Goal: Task Accomplishment & Management: Manage account settings

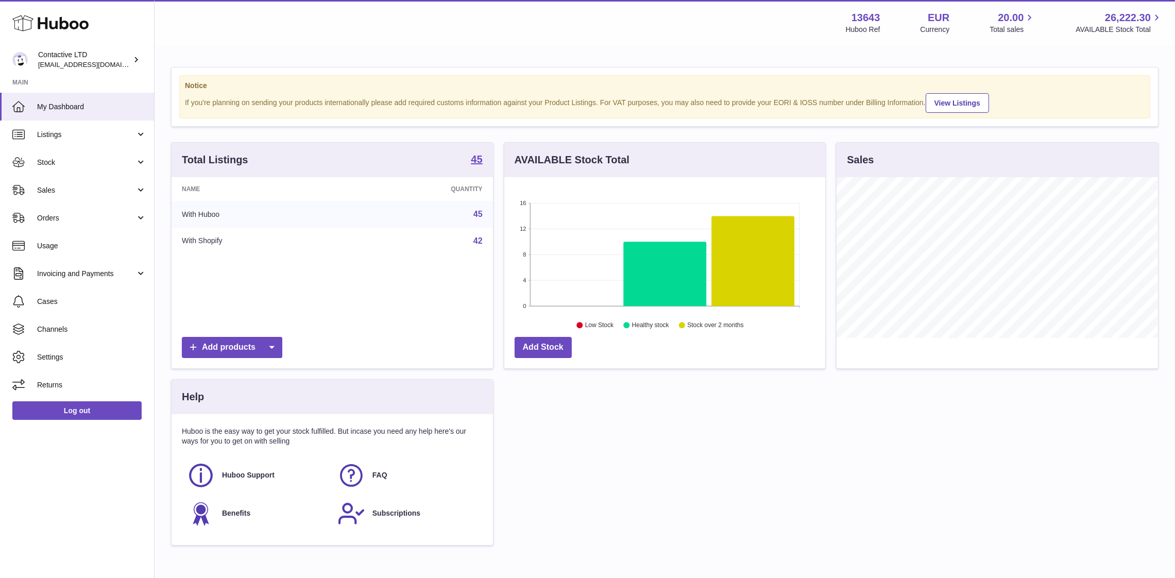
scroll to position [161, 322]
click at [91, 172] on link "Stock" at bounding box center [77, 162] width 154 height 28
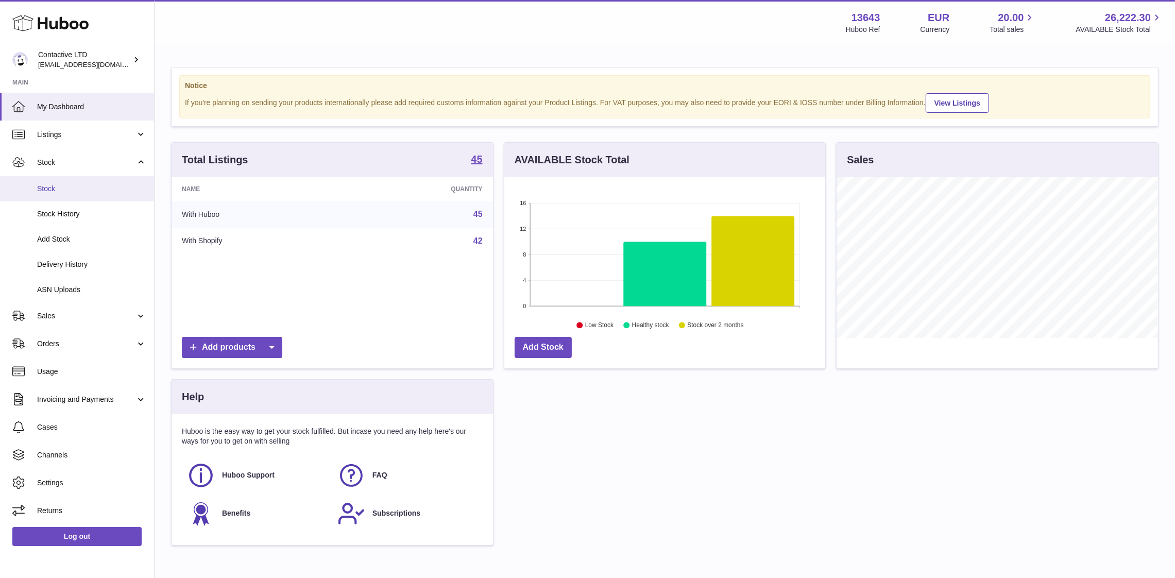
click at [94, 179] on link "Stock" at bounding box center [77, 188] width 154 height 25
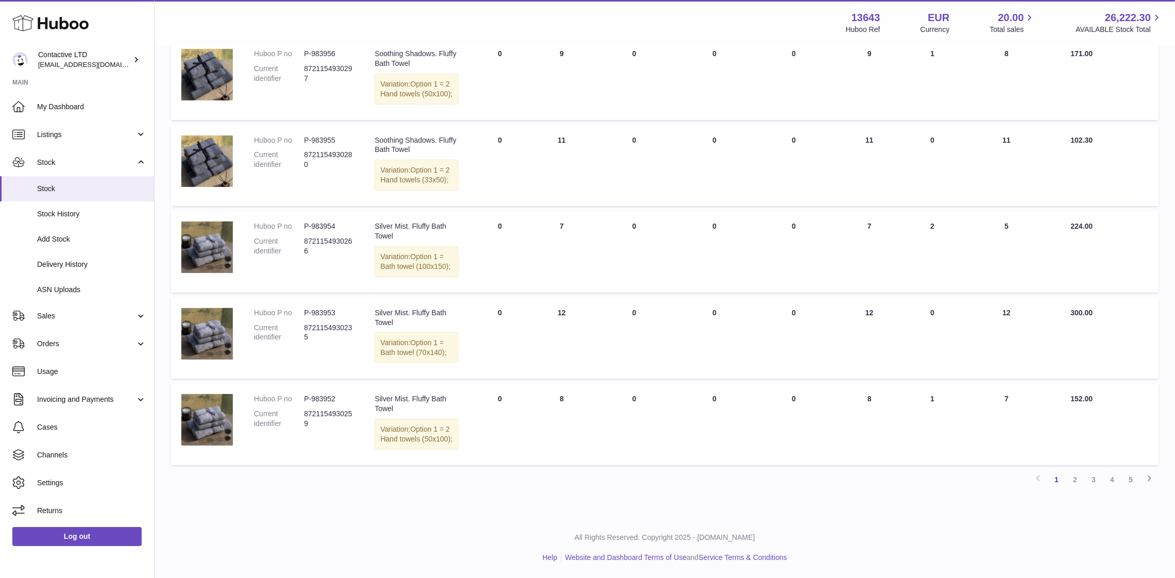
scroll to position [636, 0]
click at [1075, 489] on link "2" at bounding box center [1075, 479] width 19 height 19
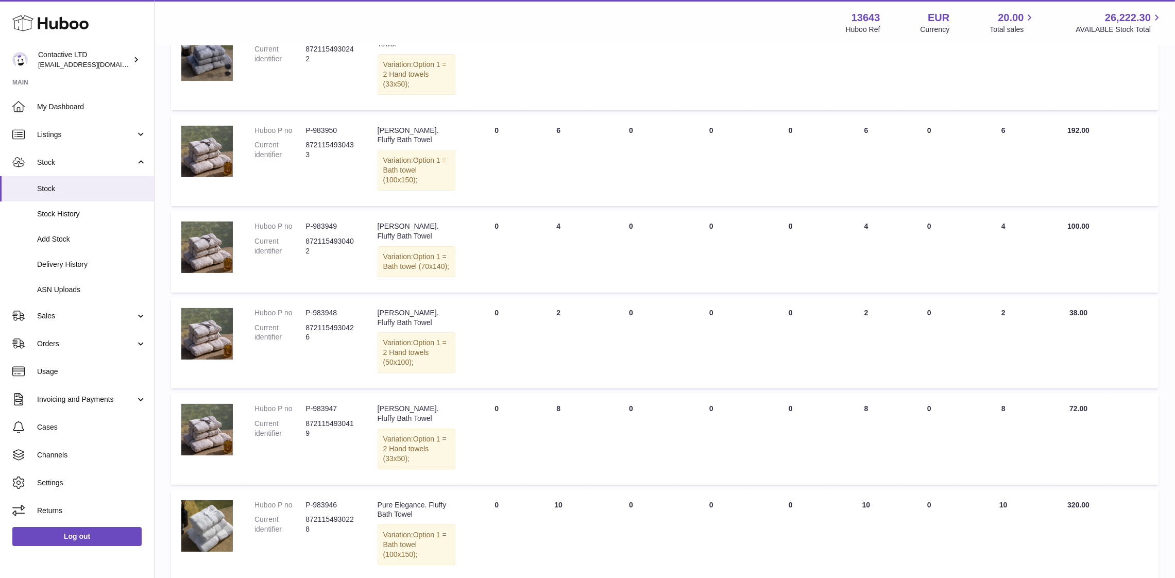
scroll to position [200, 0]
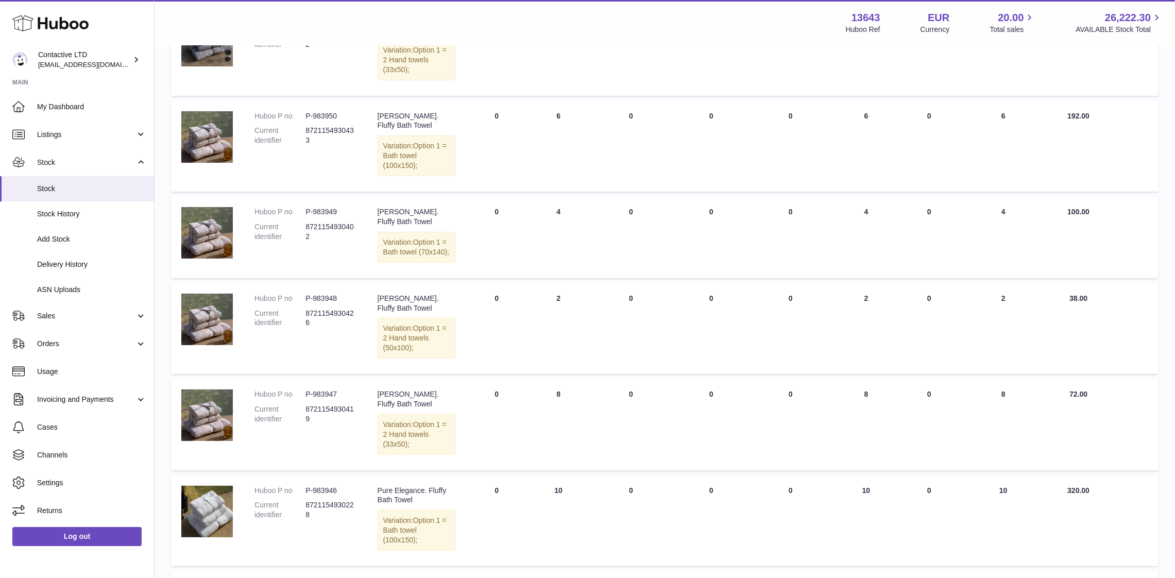
click at [345, 317] on dd "8721154930426" at bounding box center [331, 319] width 51 height 20
copy dd "8721154930426"
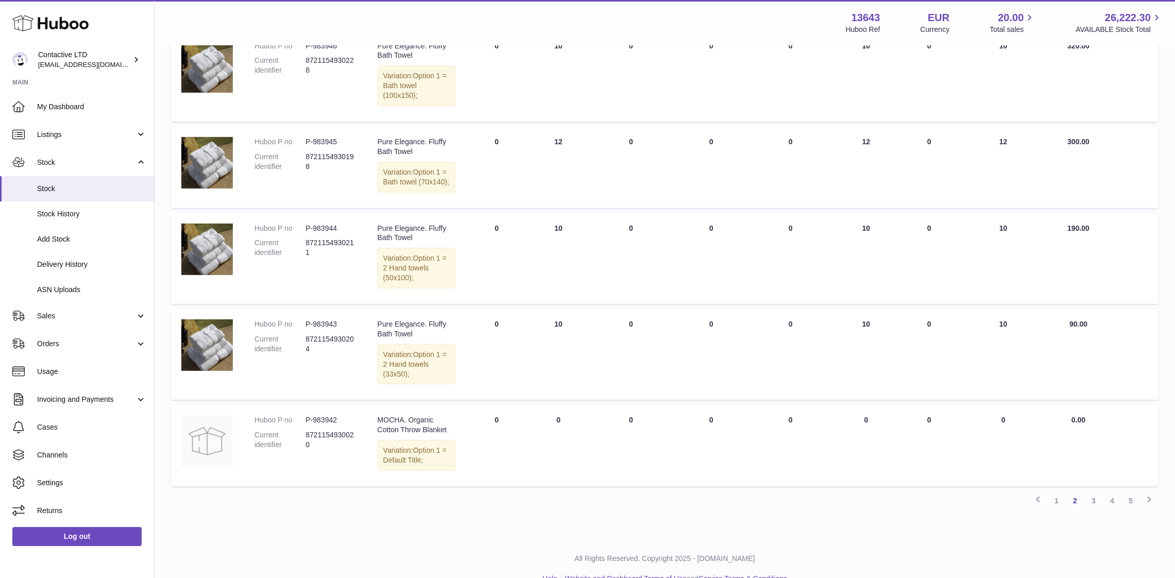
scroll to position [647, 0]
drag, startPoint x: 425, startPoint y: 342, endPoint x: 376, endPoint y: 339, distance: 49.6
click at [376, 339] on td "Description Pure Elegance. Fluffy Bath Towel Variation: Option 1 = 2 Hand towel…" at bounding box center [416, 353] width 99 height 91
copy div "Pure Elegance"
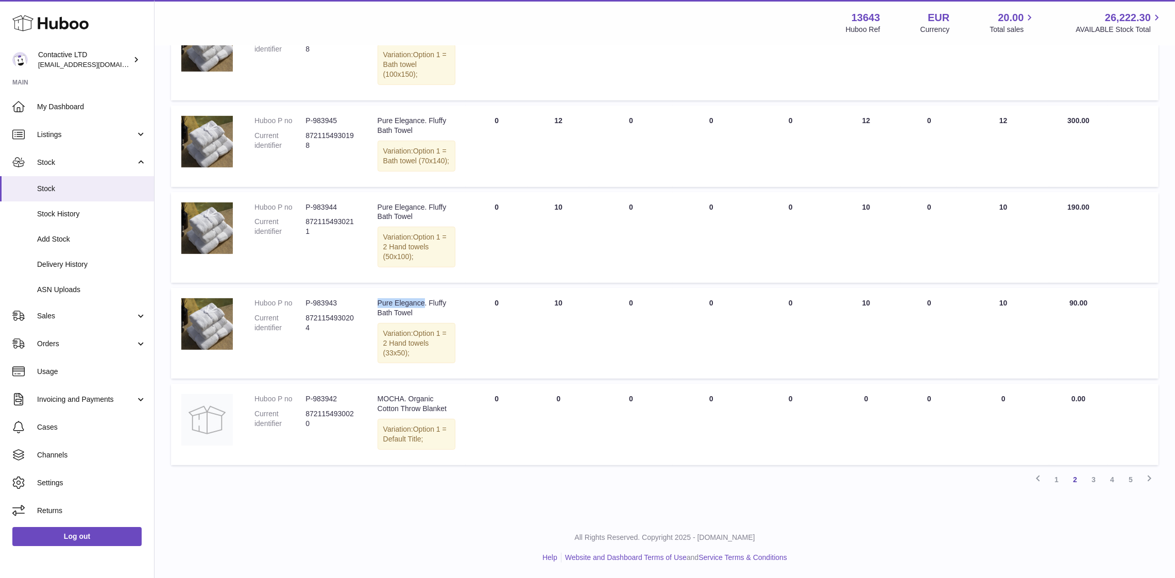
scroll to position [685, 0]
click at [1089, 481] on link "3" at bounding box center [1094, 479] width 19 height 19
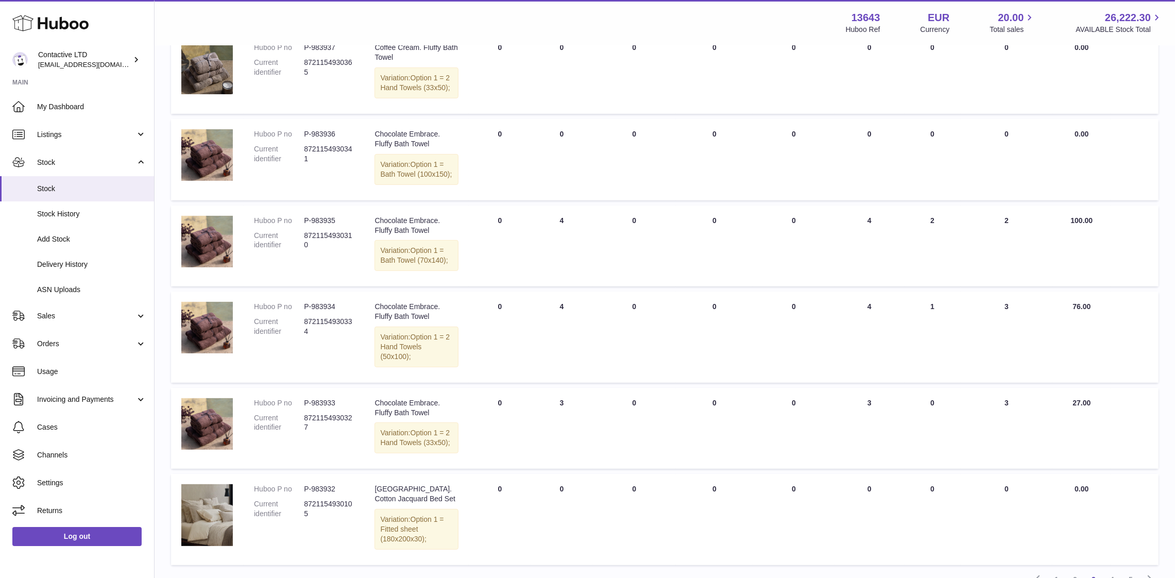
scroll to position [706, 0]
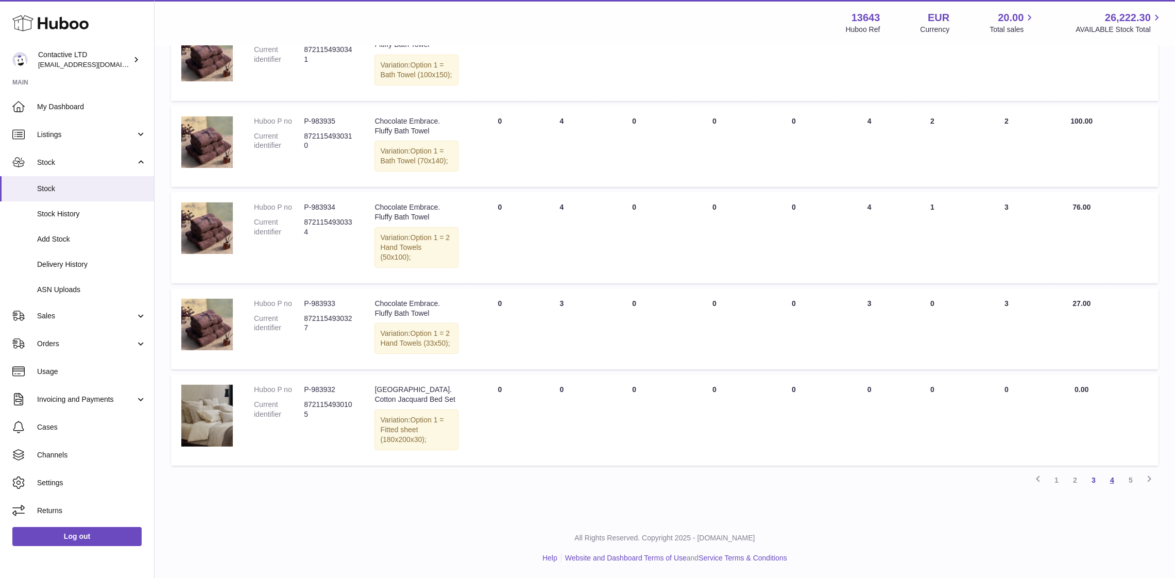
click at [1114, 479] on link "4" at bounding box center [1112, 480] width 19 height 19
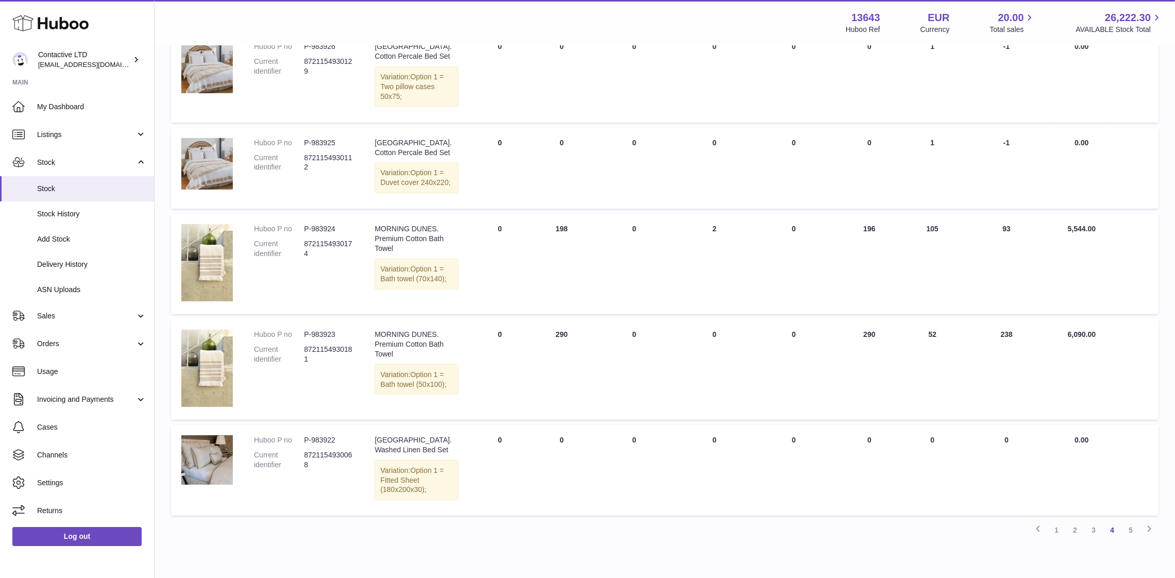
scroll to position [714, 0]
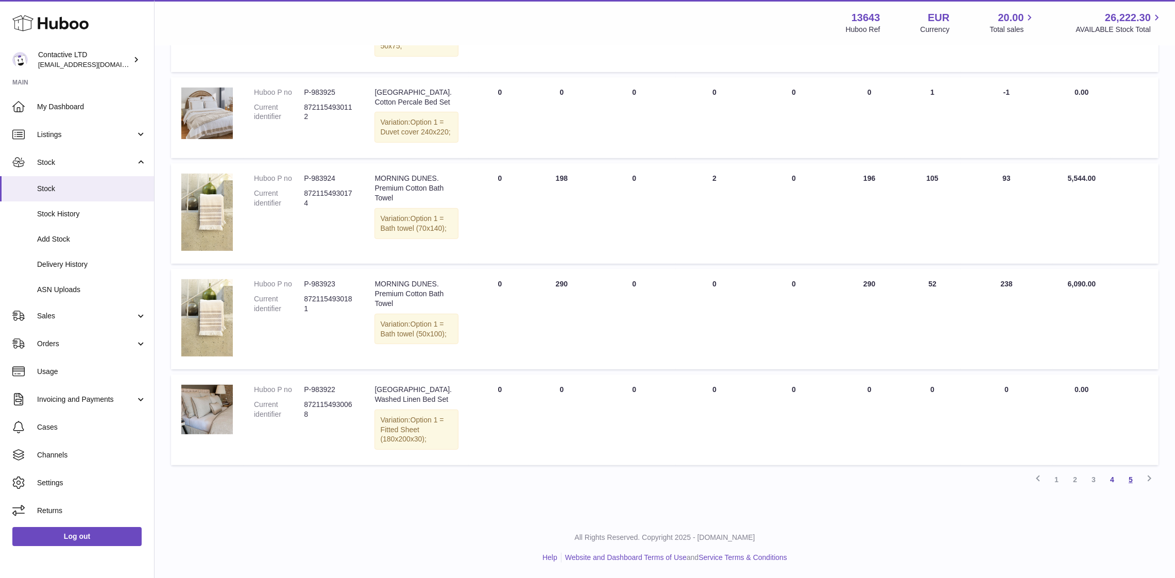
click at [1129, 480] on link "5" at bounding box center [1131, 479] width 19 height 19
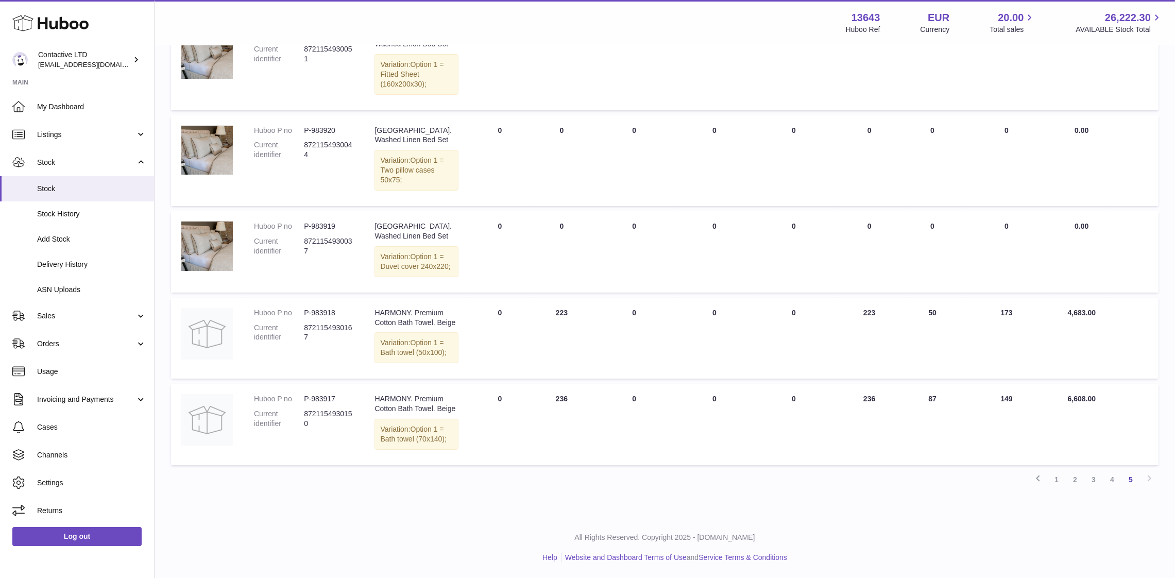
scroll to position [233, 0]
